Goal: Transaction & Acquisition: Download file/media

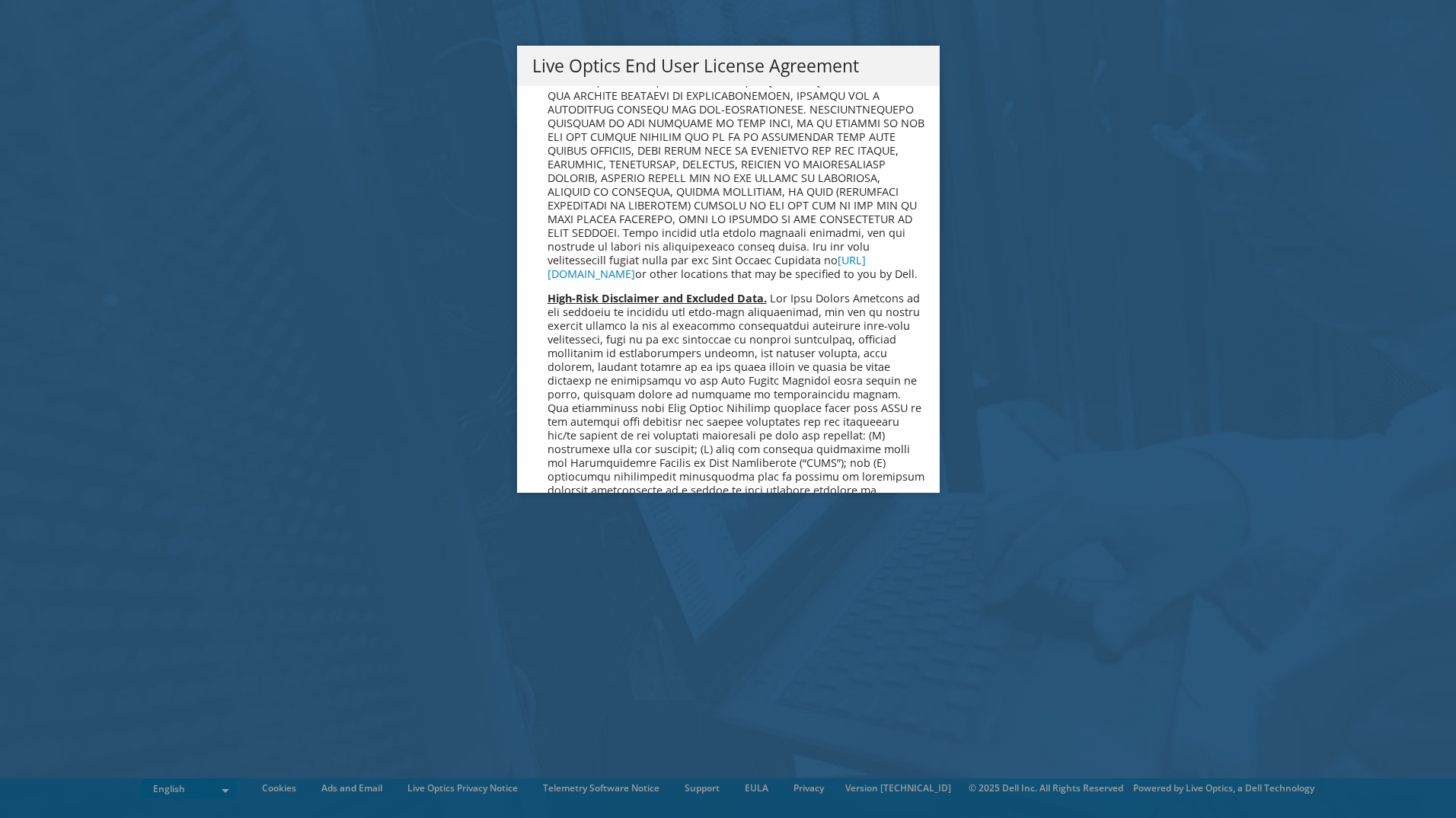
scroll to position [5761, 0]
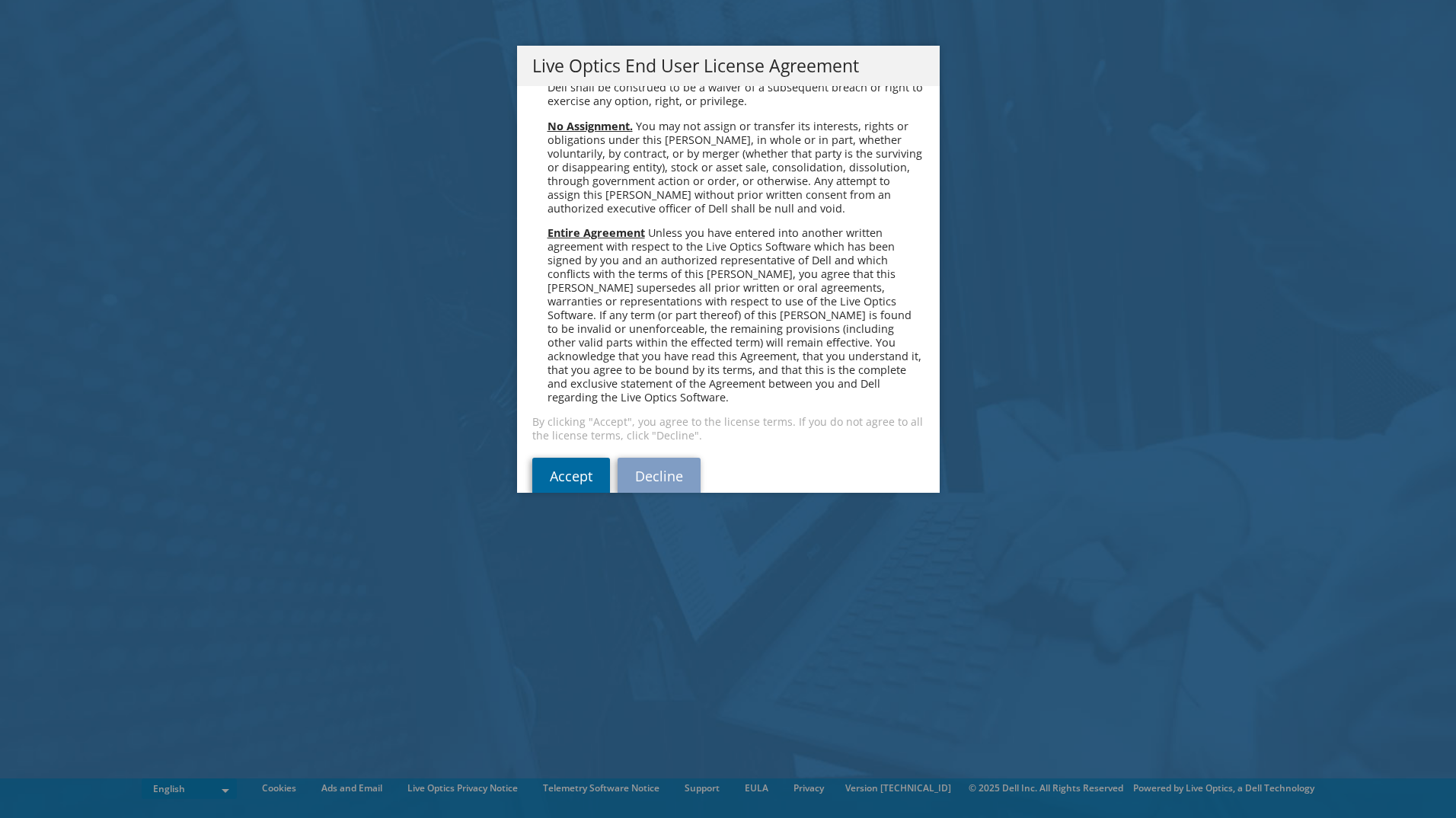
click at [572, 458] on link "Accept" at bounding box center [571, 476] width 78 height 37
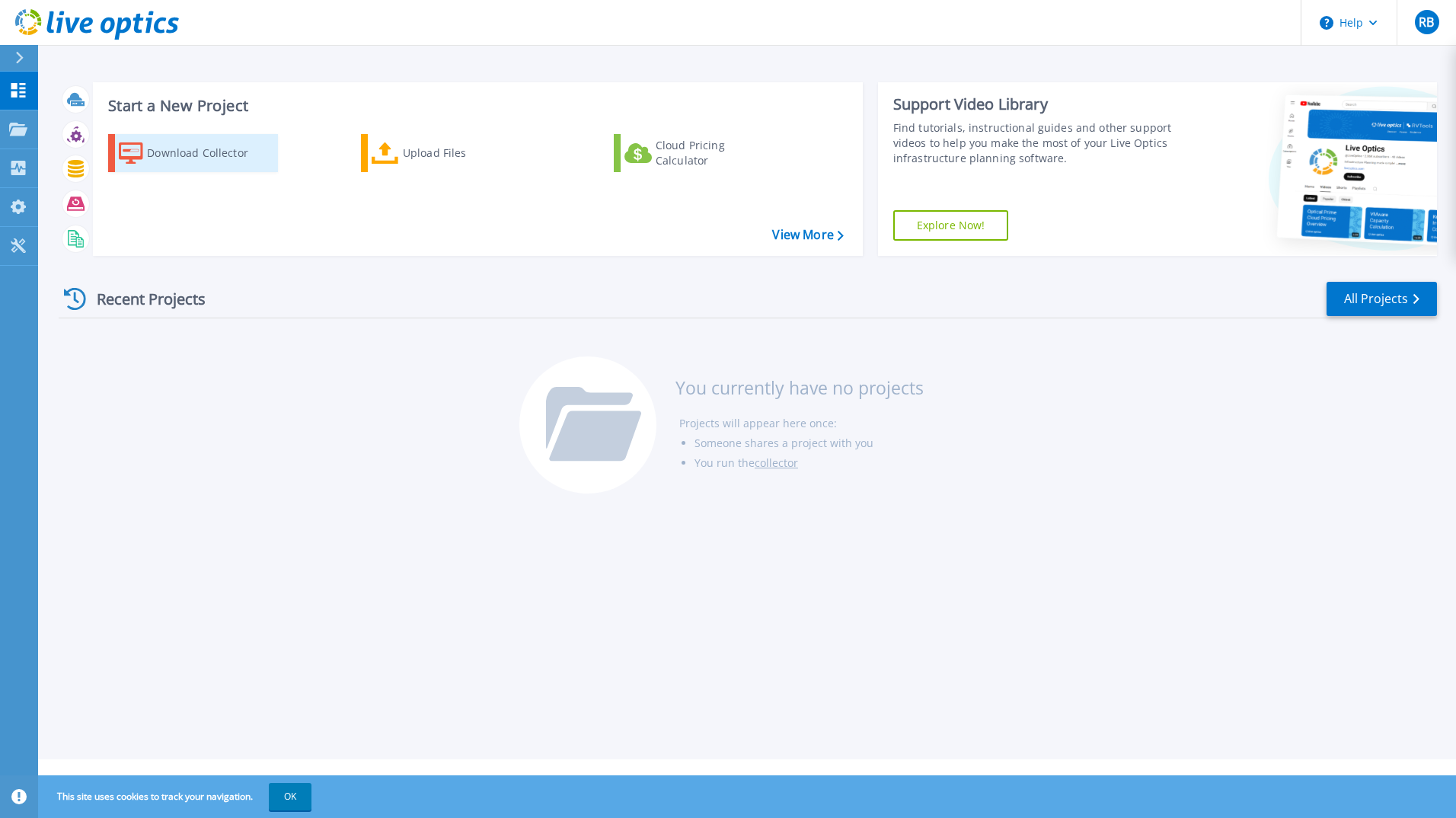
click at [188, 157] on div "Download Collector" at bounding box center [208, 153] width 122 height 31
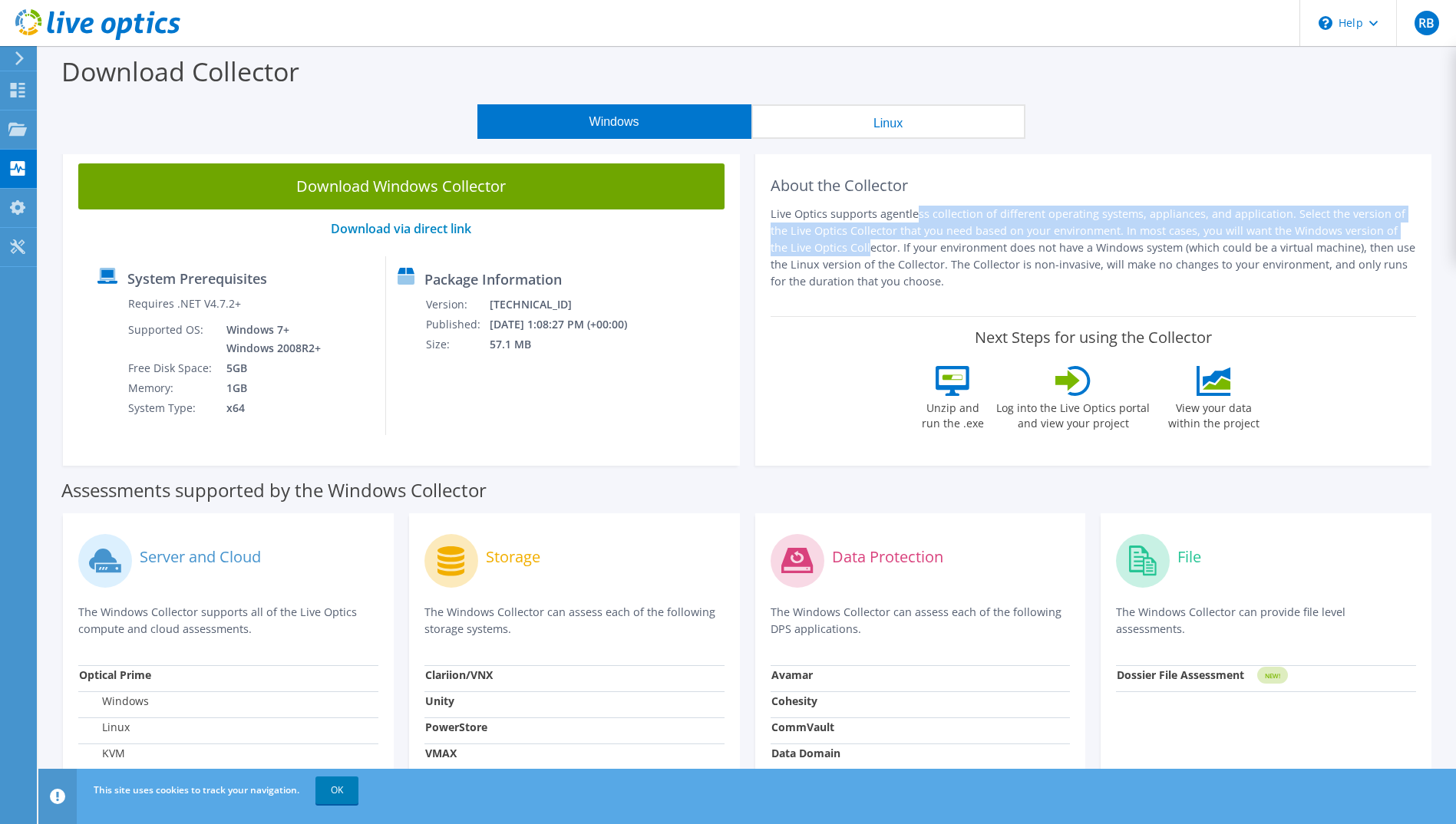
drag, startPoint x: 784, startPoint y: 215, endPoint x: 1344, endPoint y: 234, distance: 560.3
click at [1344, 234] on p "Live Optics supports agentless collection of different operating systems, appli…" at bounding box center [1093, 247] width 647 height 85
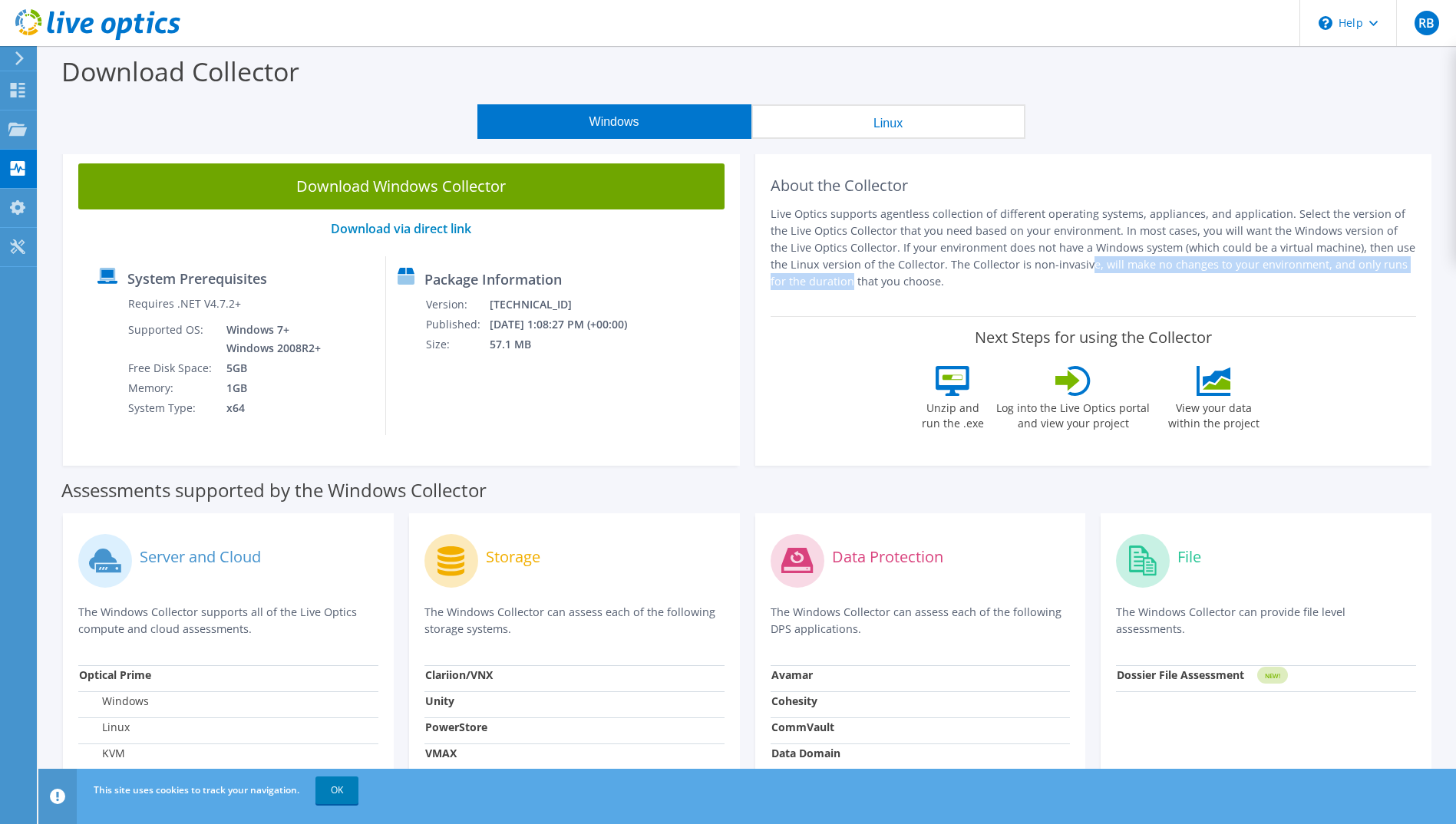
drag, startPoint x: 916, startPoint y: 263, endPoint x: 1300, endPoint y: 258, distance: 384.0
click at [1300, 258] on p "Live Optics supports agentless collection of different operating systems, appli…" at bounding box center [1093, 247] width 647 height 85
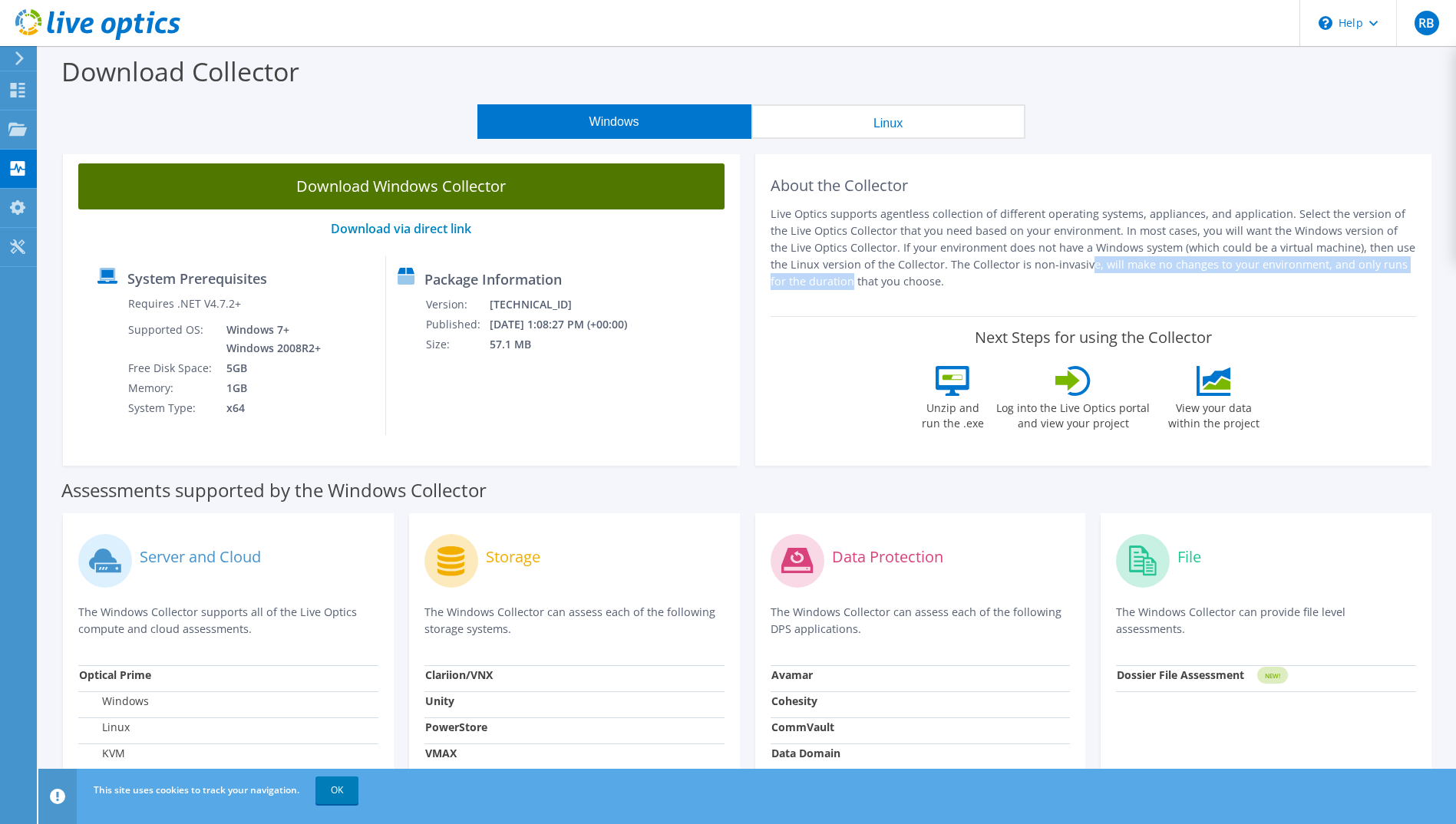
click at [416, 180] on link "Download Windows Collector" at bounding box center [401, 186] width 647 height 46
